Goal: Task Accomplishment & Management: Use online tool/utility

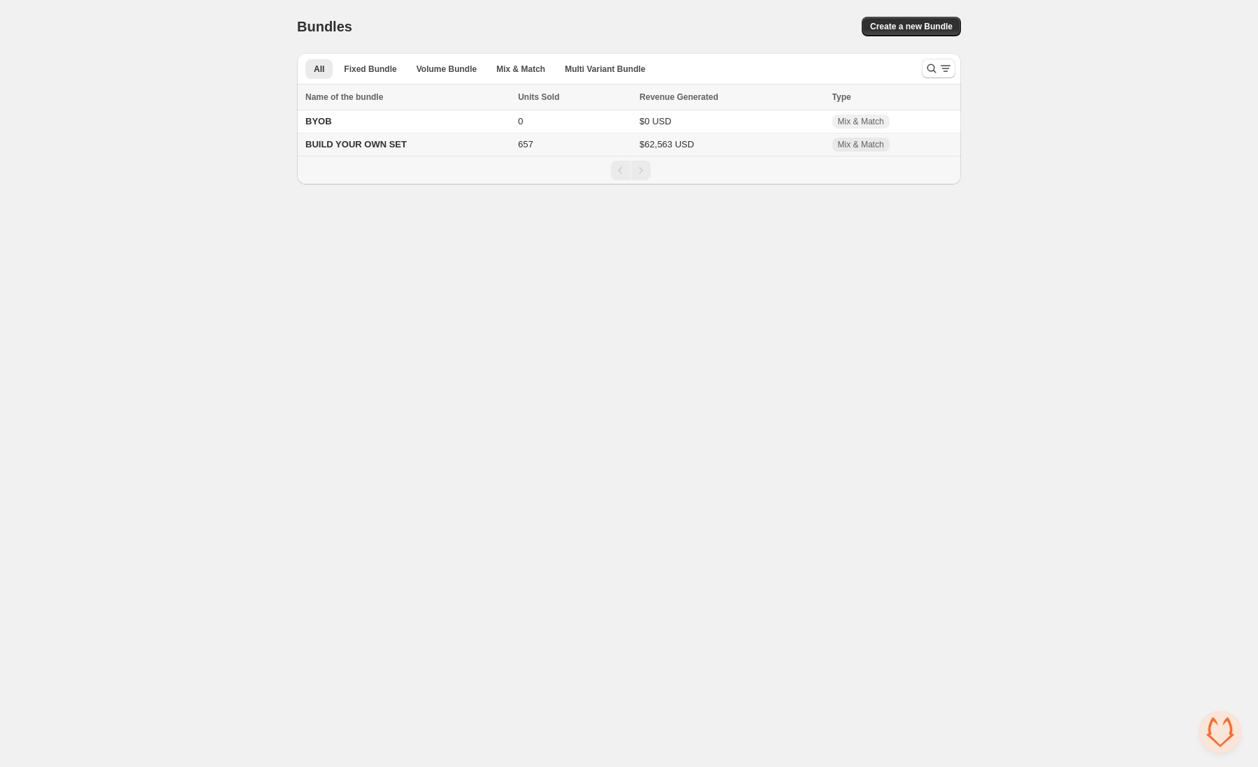
click at [447, 138] on td "BUILD YOUR OWN SET" at bounding box center [405, 144] width 217 height 23
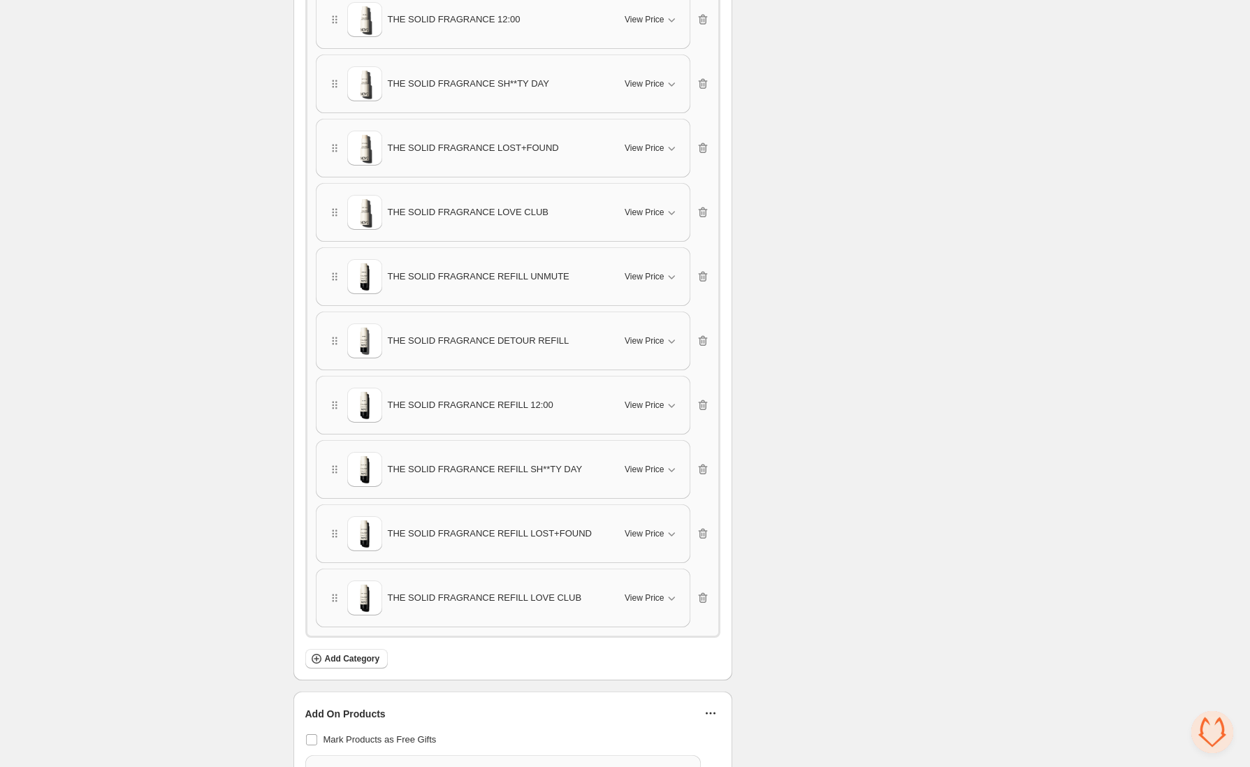
scroll to position [1385, 0]
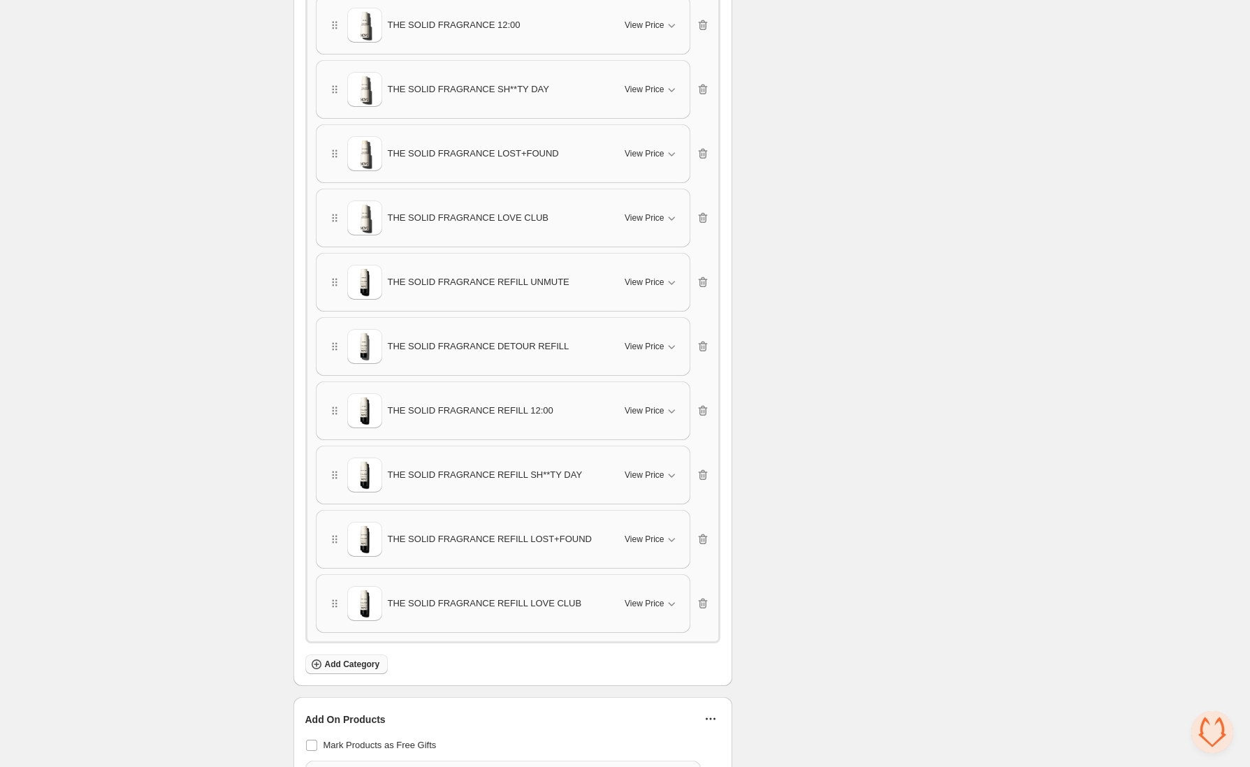
click at [316, 658] on icon "button" at bounding box center [317, 665] width 14 height 14
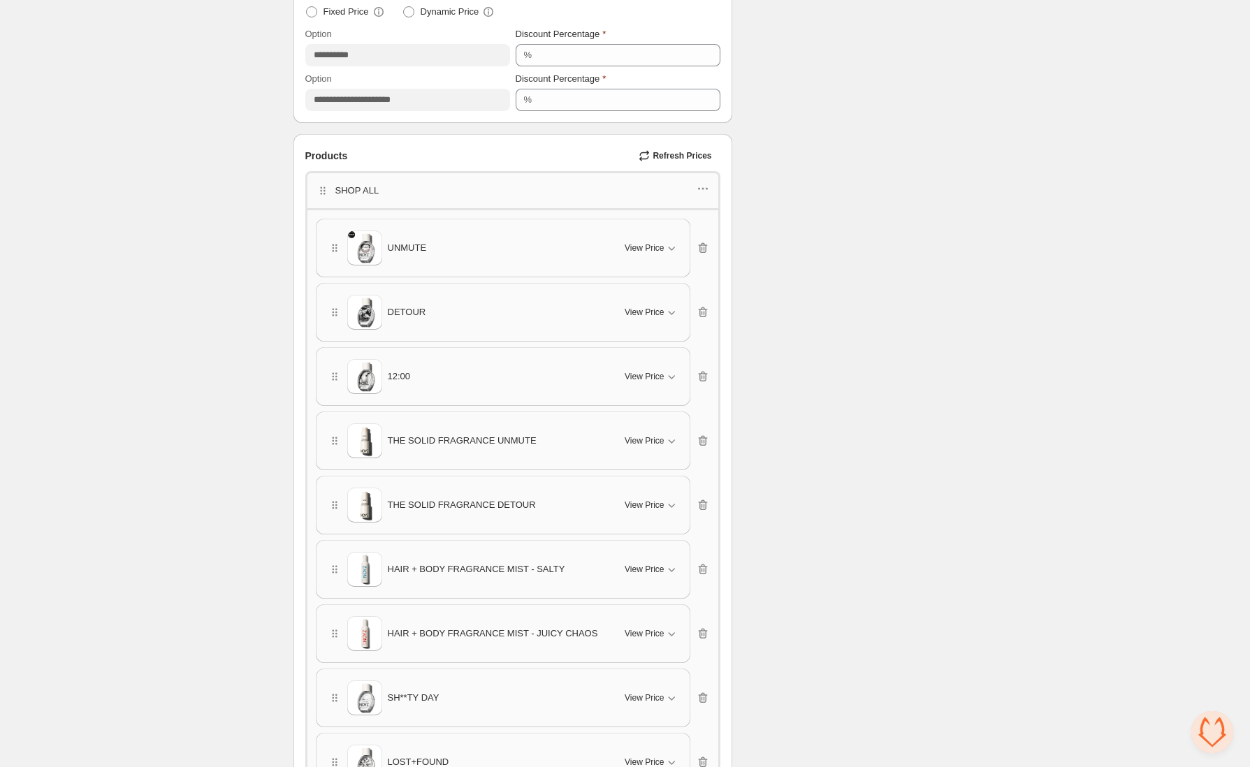
scroll to position [516, 0]
click at [701, 192] on icon "button" at bounding box center [703, 192] width 14 height 14
click at [698, 233] on span "Edit products" at bounding box center [709, 240] width 75 height 14
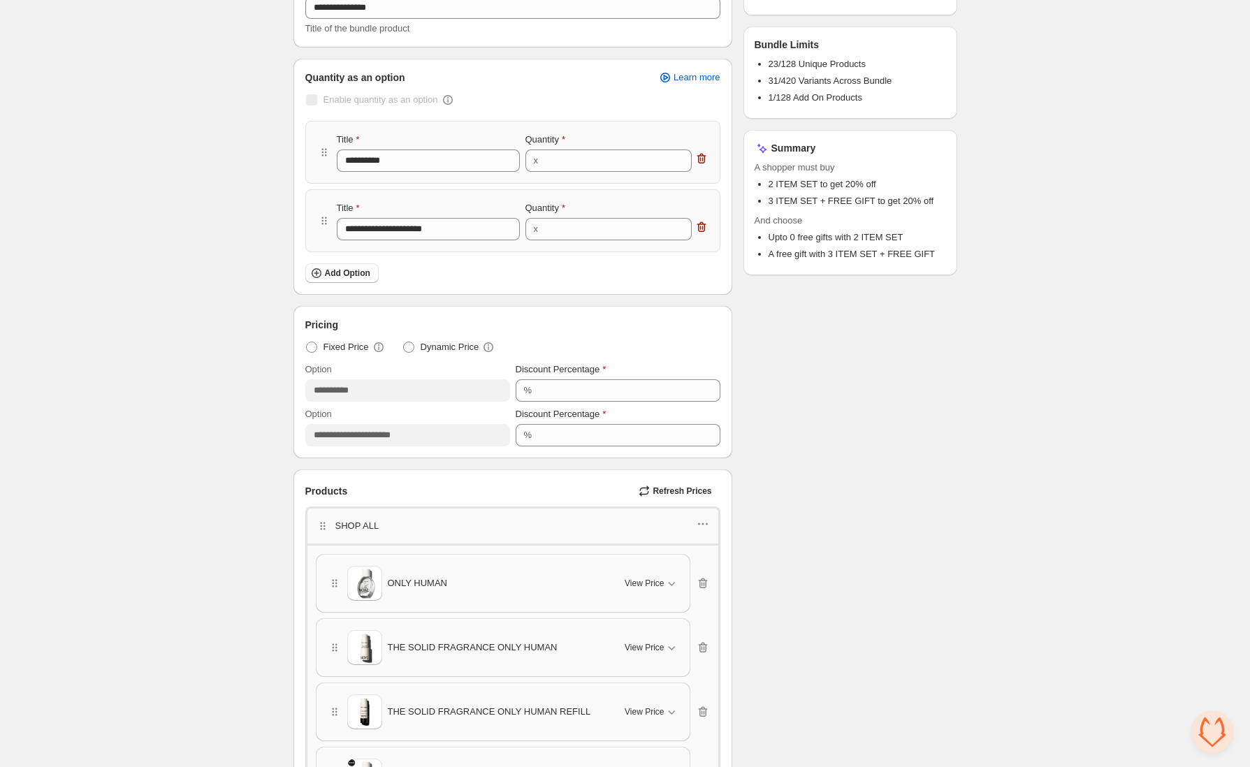
scroll to position [0, 0]
